Goal: Check status: Check status

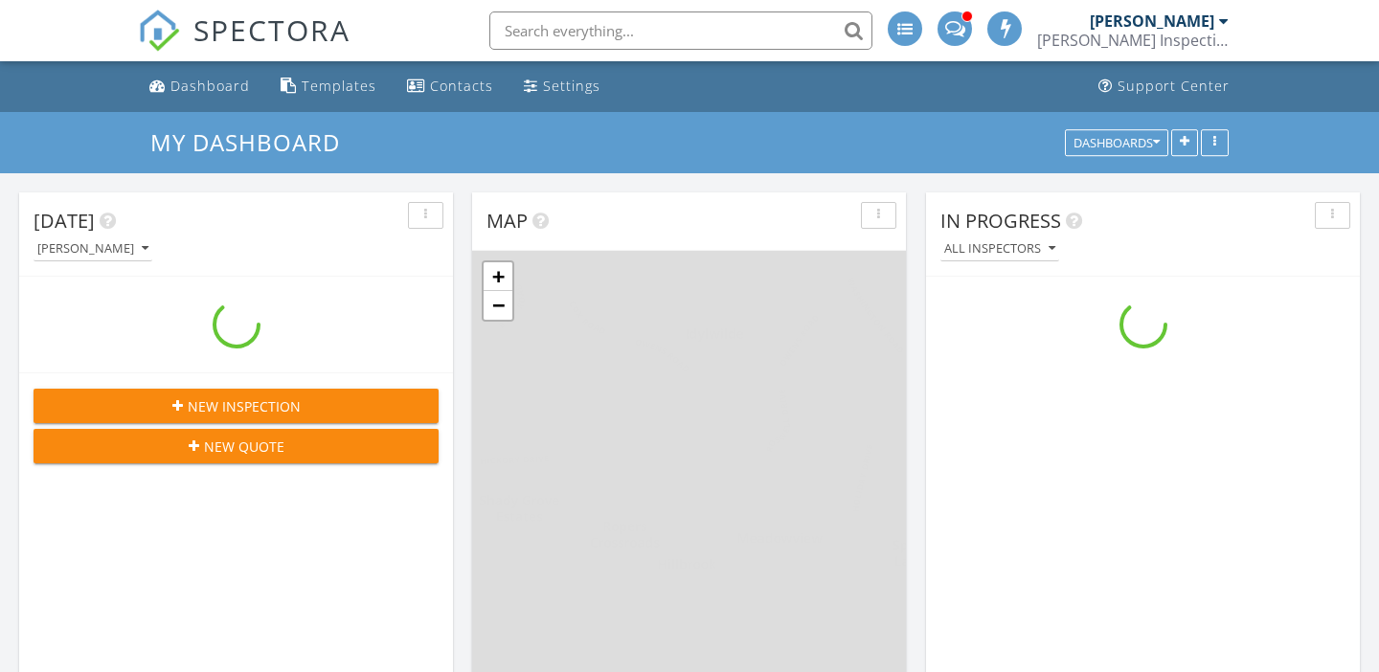
scroll to position [1743, 1380]
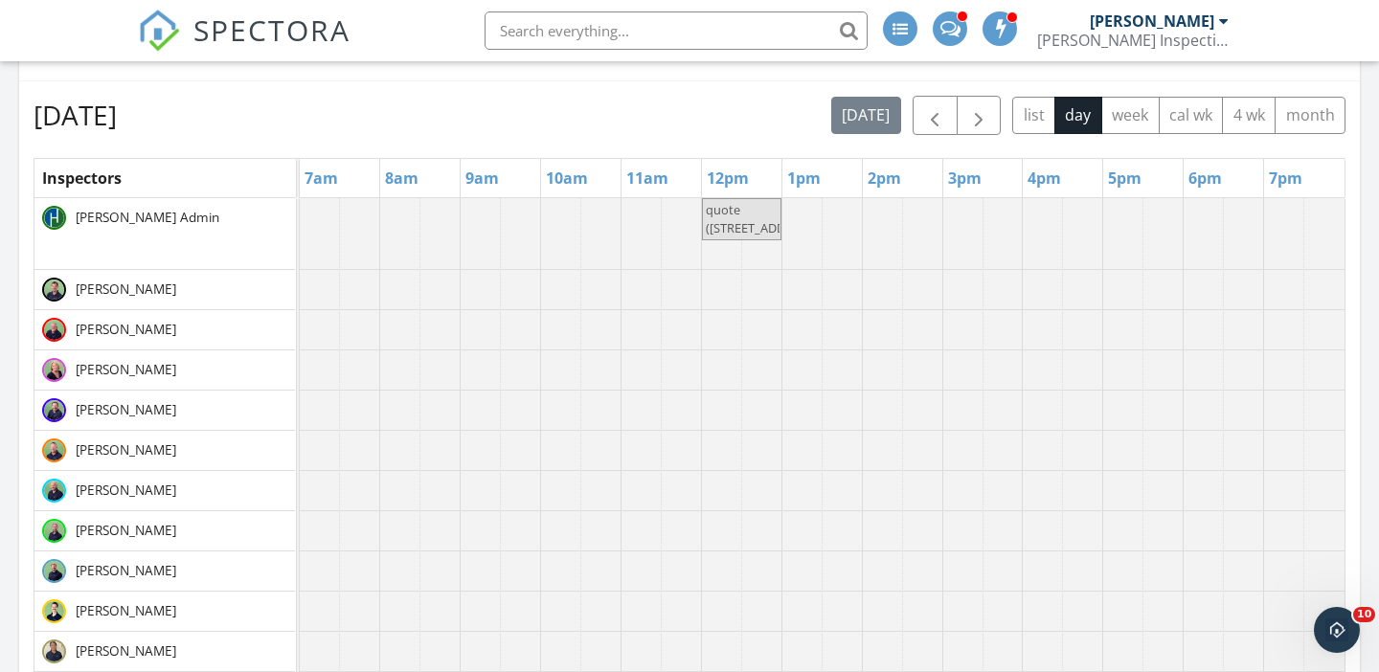
scroll to position [752, 0]
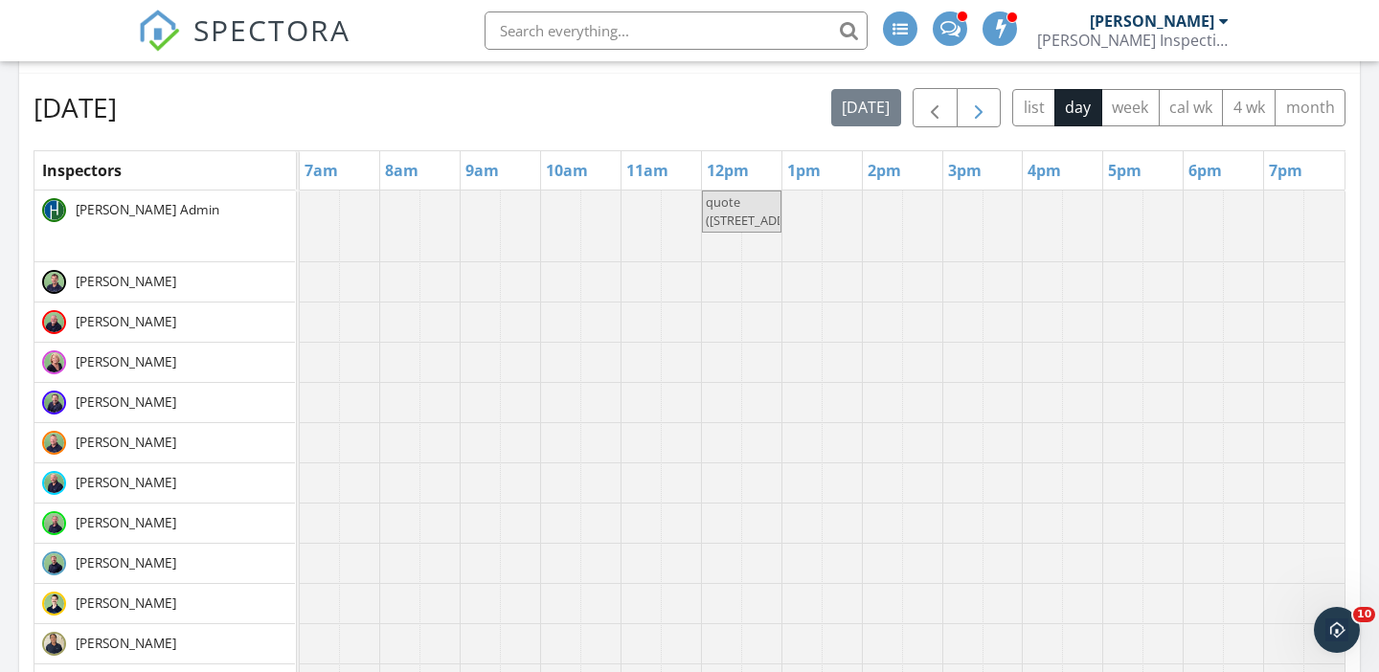
click at [969, 113] on span "button" at bounding box center [978, 108] width 23 height 23
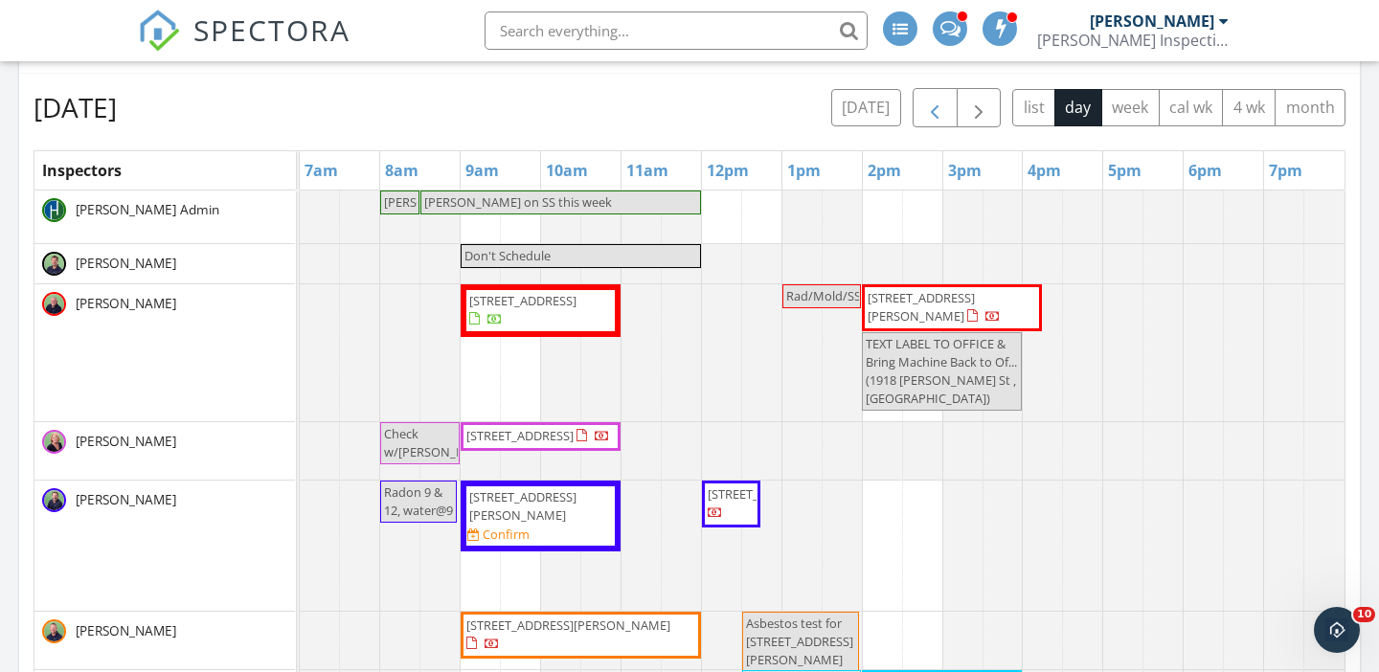
click at [944, 119] on span "button" at bounding box center [934, 108] width 23 height 23
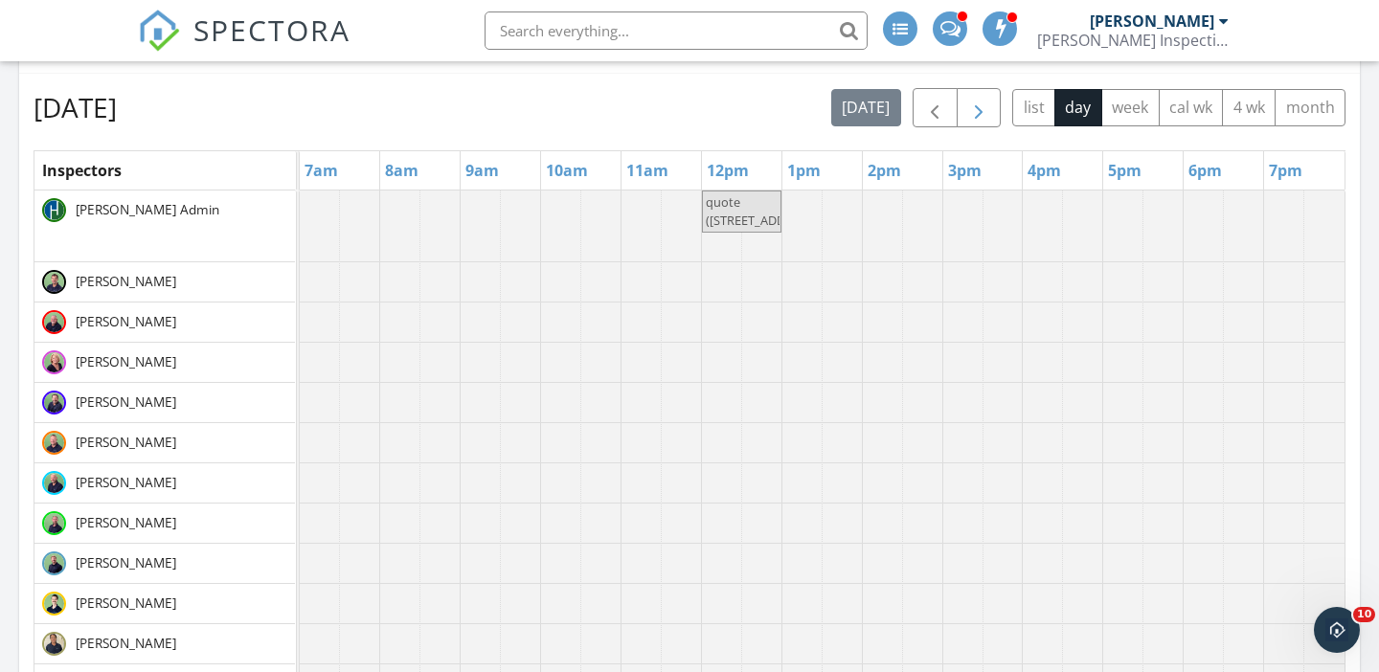
click at [980, 111] on span "button" at bounding box center [978, 108] width 23 height 23
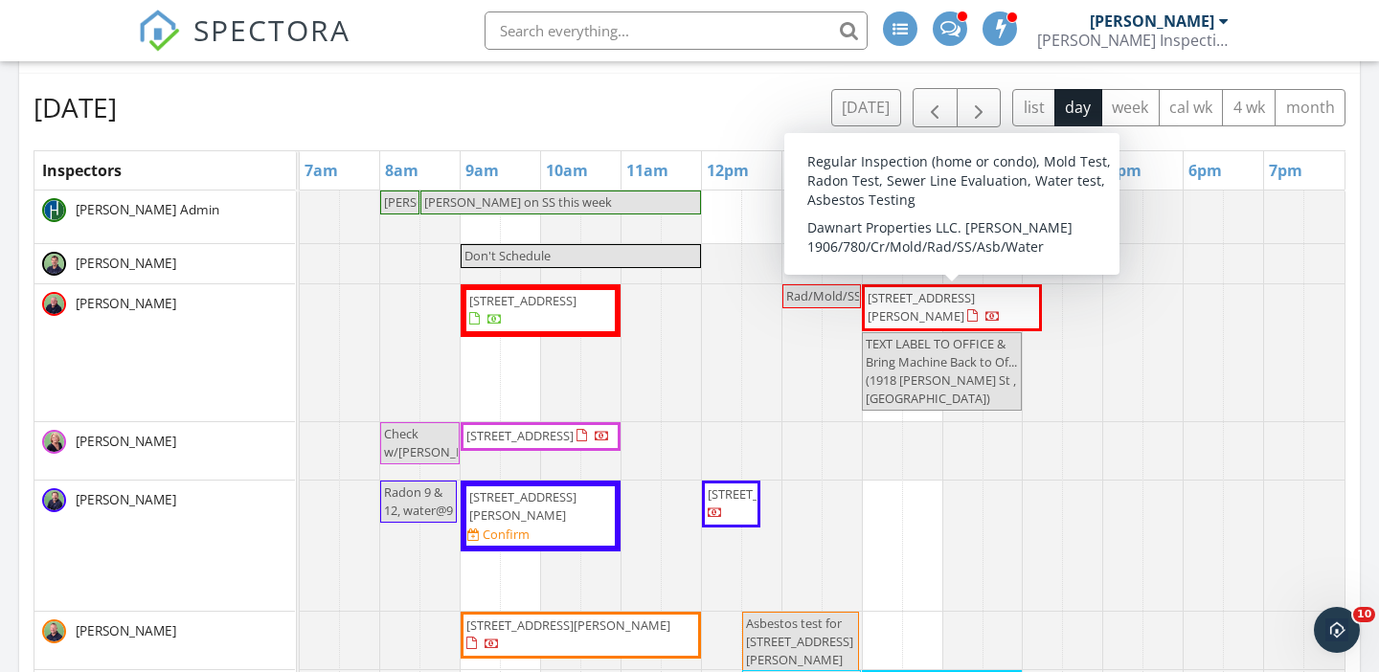
click at [967, 305] on span "[STREET_ADDRESS][PERSON_NAME]" at bounding box center [920, 306] width 107 height 35
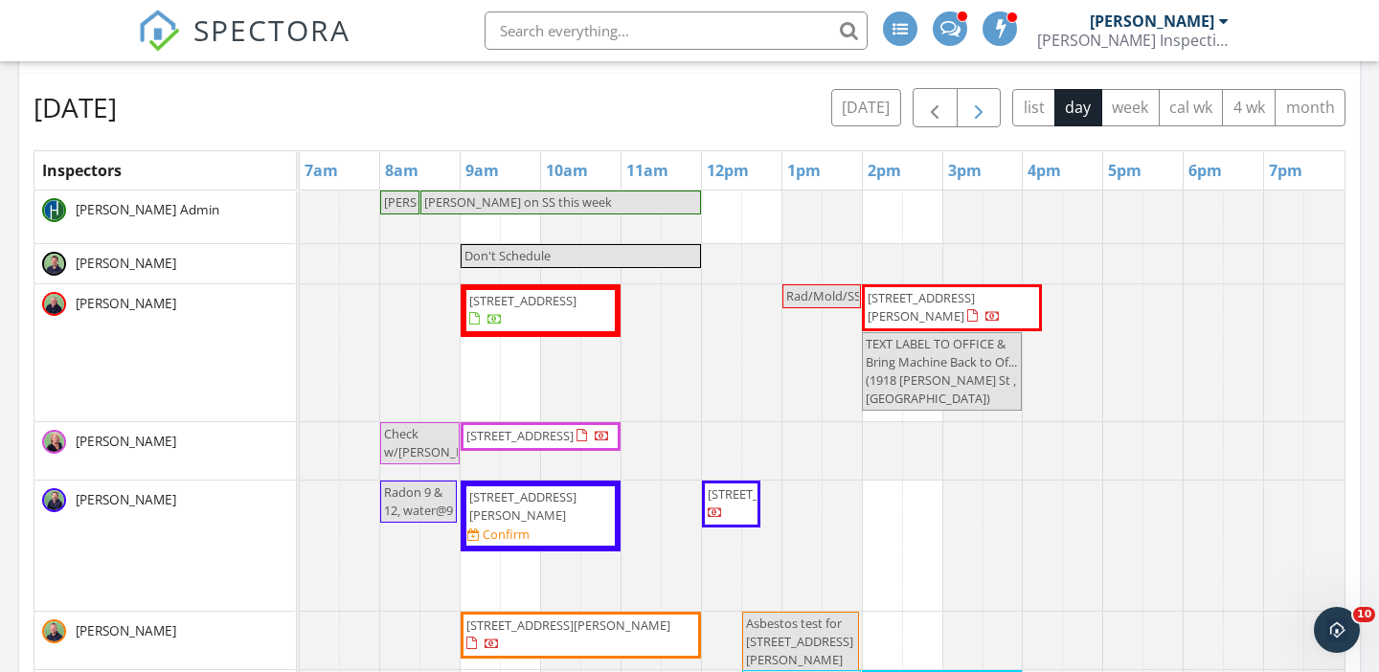
click at [973, 107] on span "button" at bounding box center [978, 108] width 23 height 23
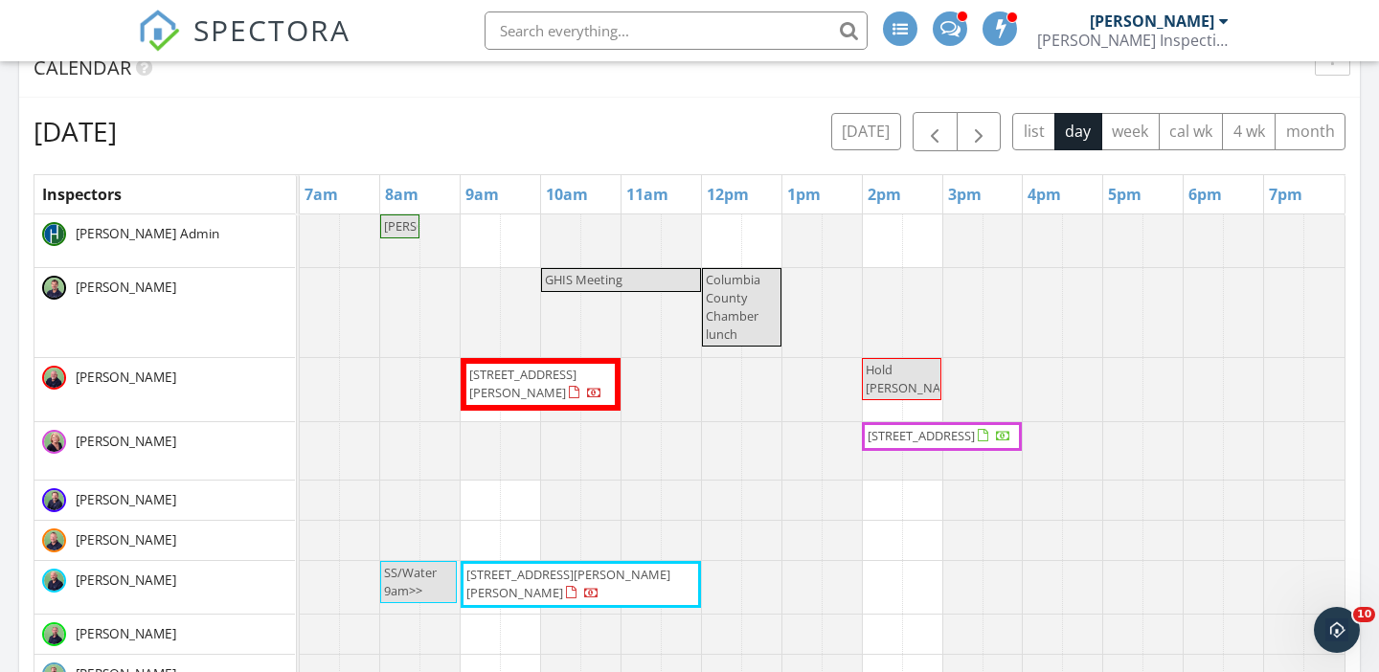
scroll to position [725, 0]
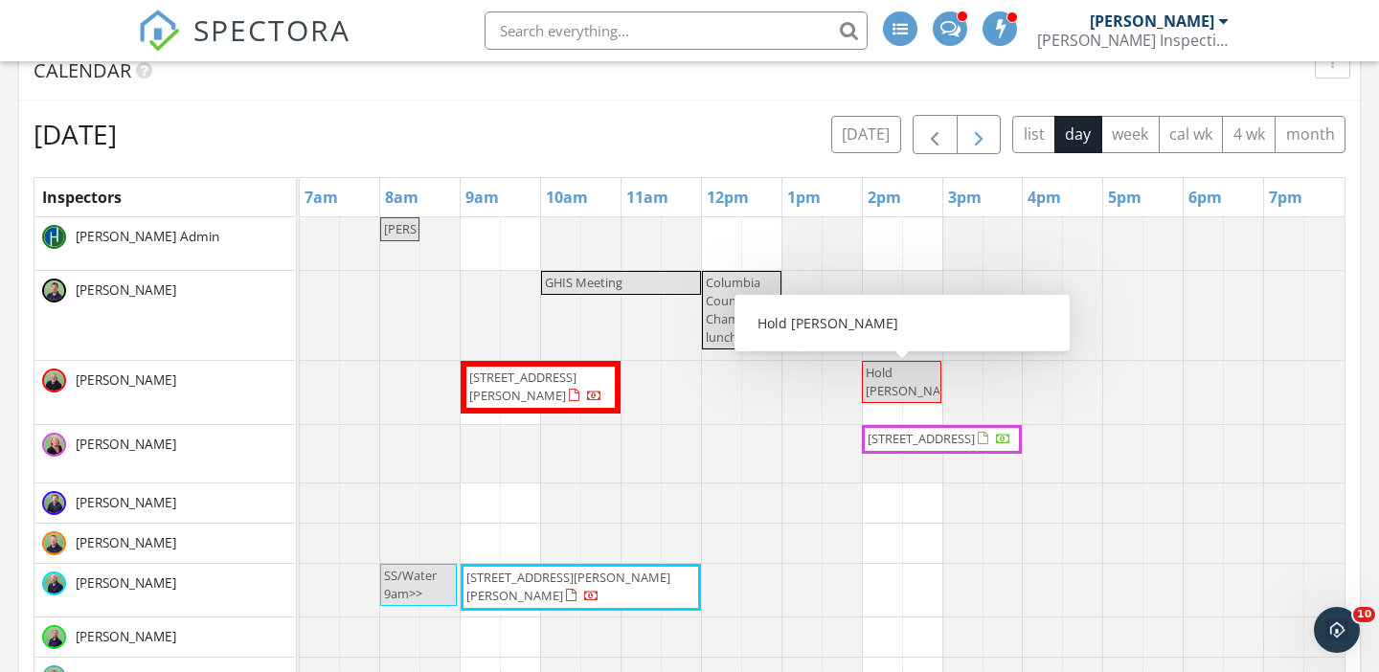
click at [979, 128] on span "button" at bounding box center [978, 135] width 23 height 23
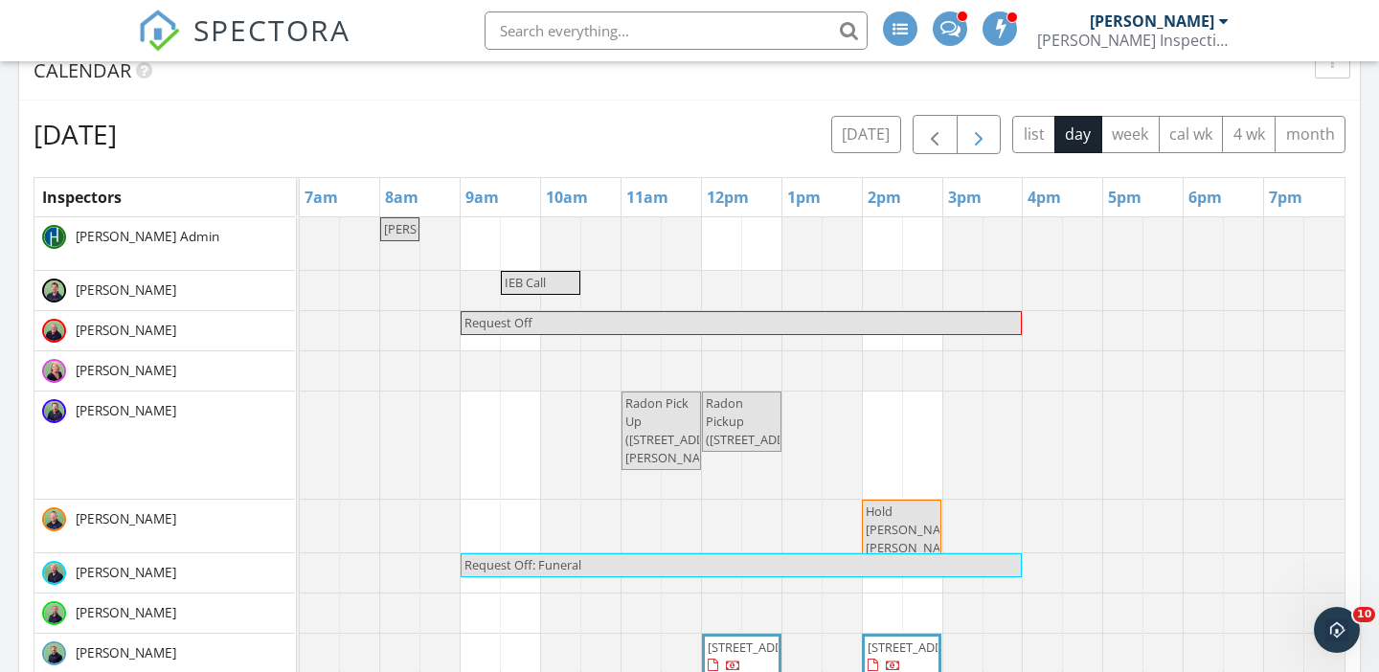
click at [979, 128] on span "button" at bounding box center [978, 135] width 23 height 23
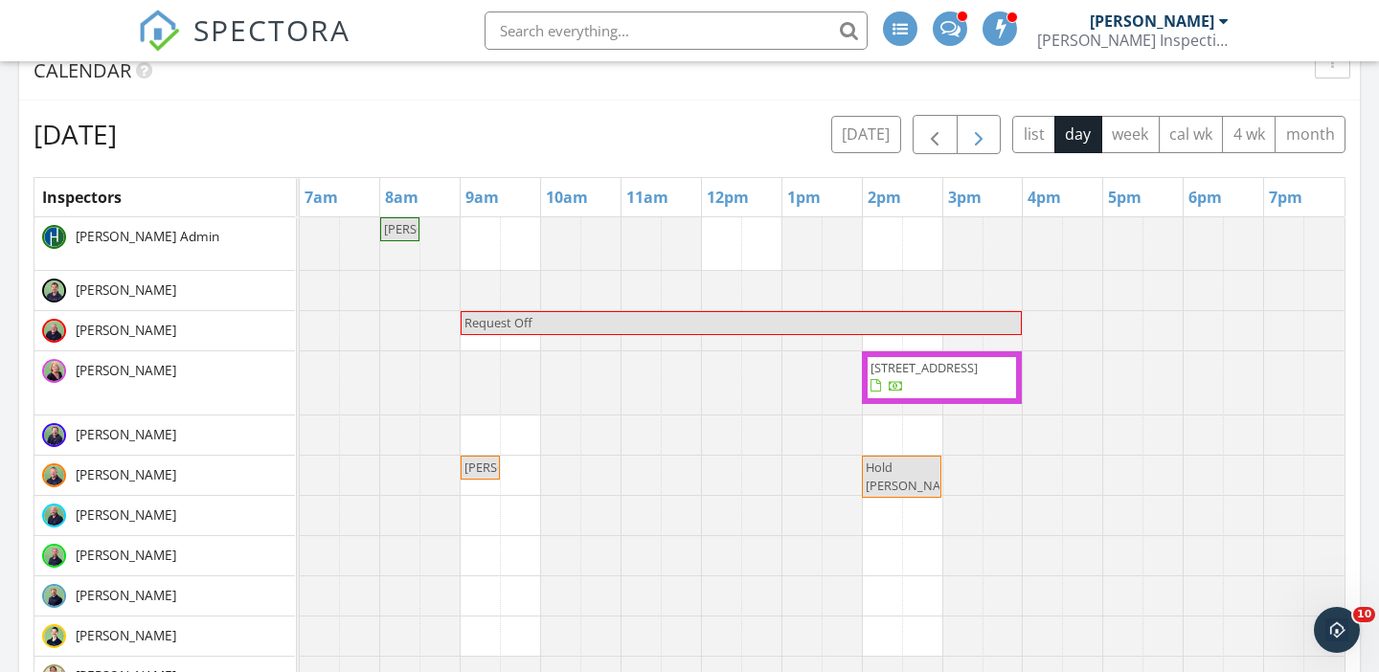
click at [979, 128] on span "button" at bounding box center [978, 135] width 23 height 23
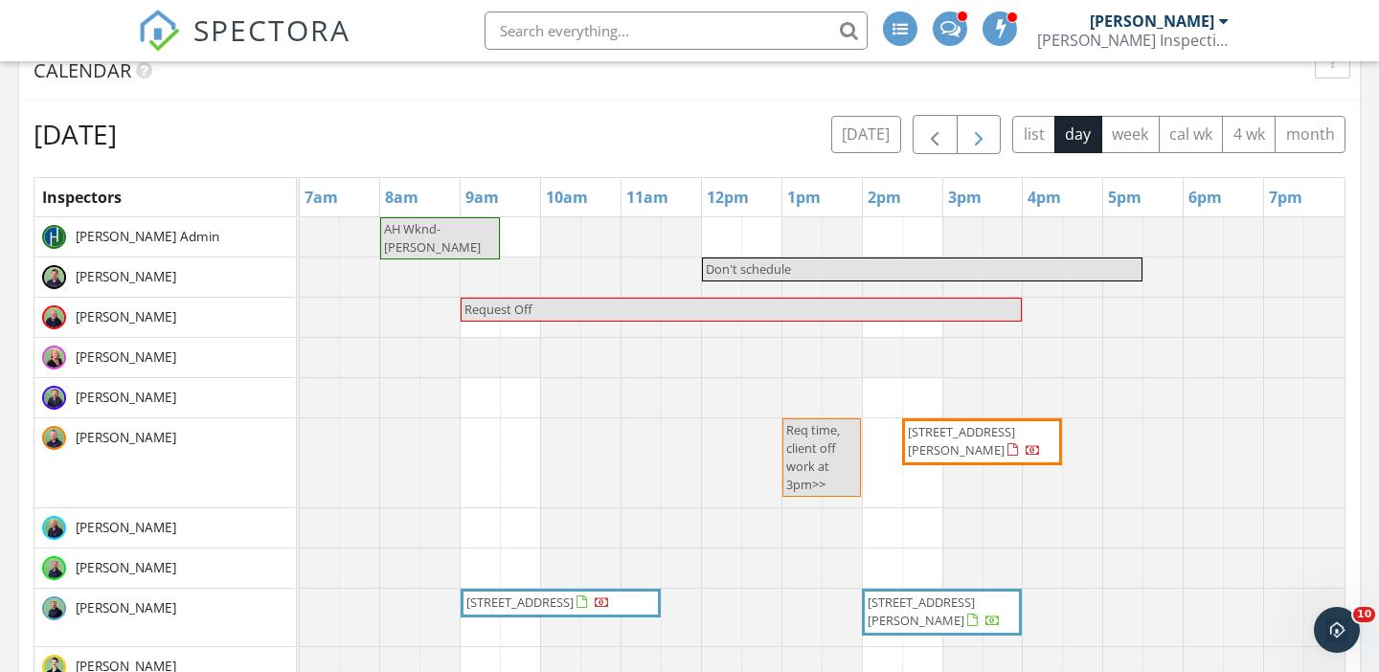
click at [977, 135] on span "button" at bounding box center [978, 135] width 23 height 23
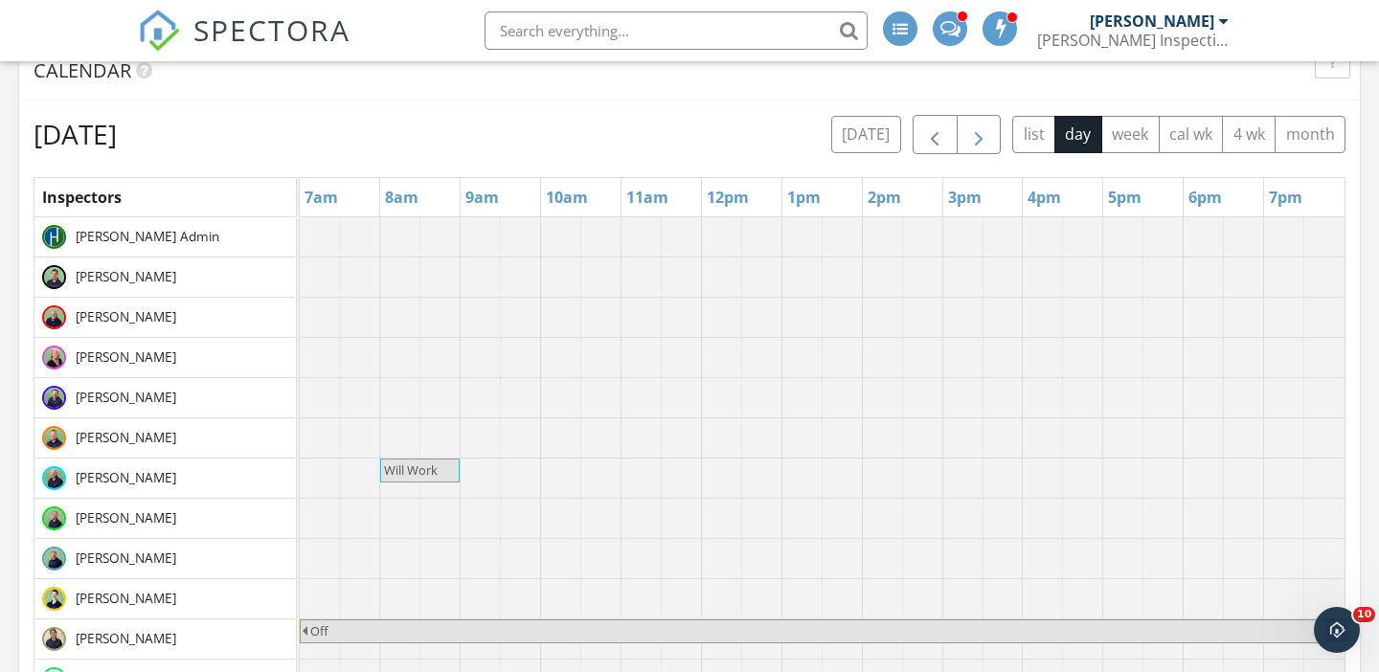
click at [977, 135] on span "button" at bounding box center [978, 135] width 23 height 23
click at [925, 138] on span "button" at bounding box center [934, 135] width 23 height 23
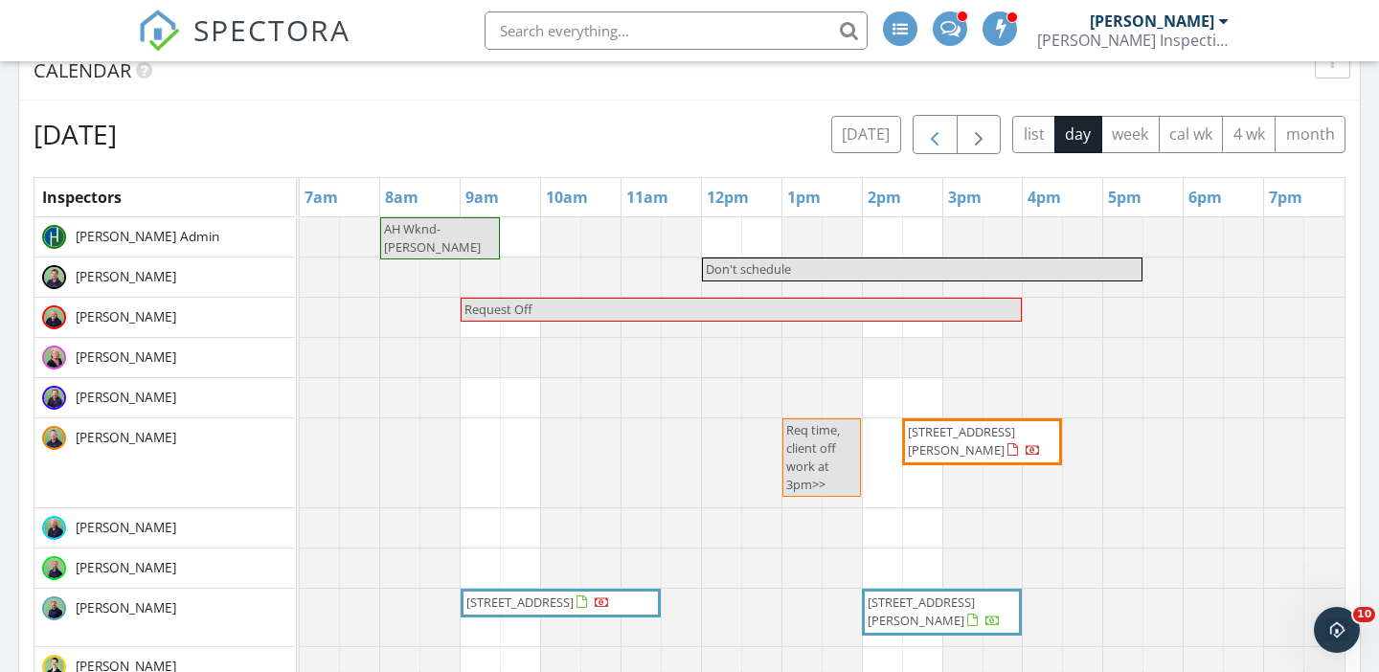
click at [925, 138] on span "button" at bounding box center [934, 135] width 23 height 23
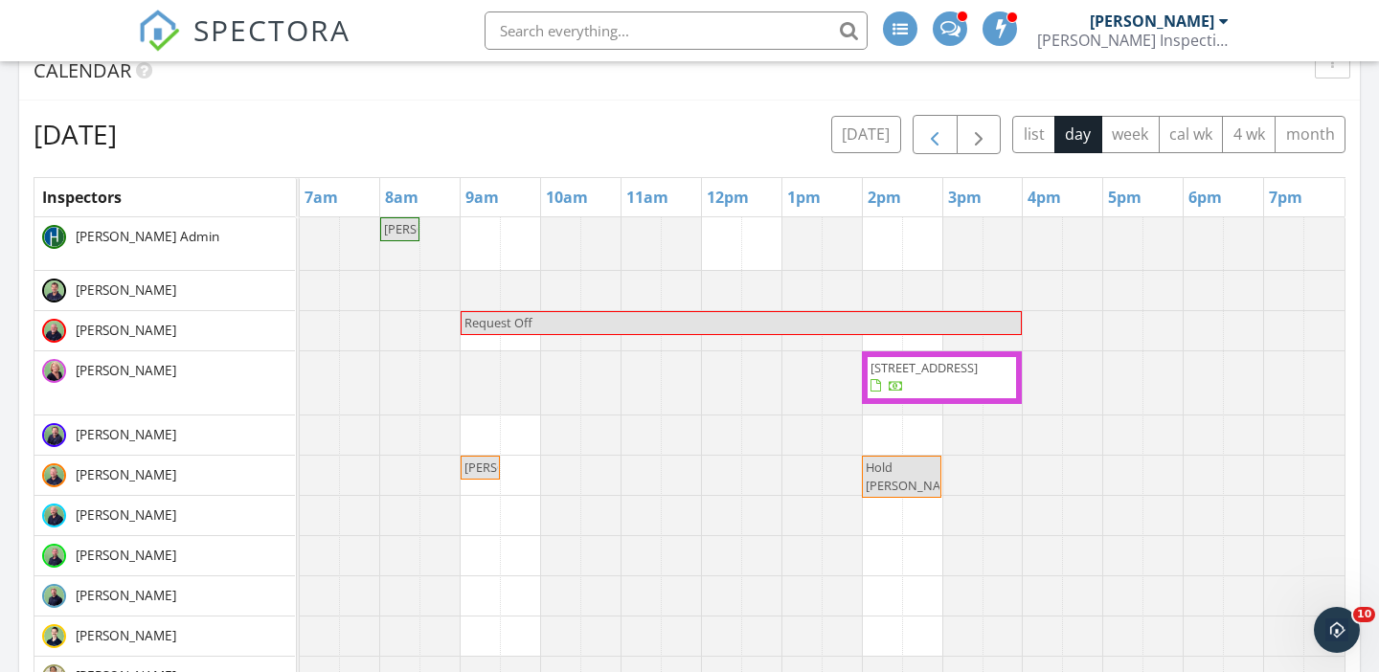
click at [925, 138] on span "button" at bounding box center [934, 135] width 23 height 23
